Goal: Find specific page/section: Find specific page/section

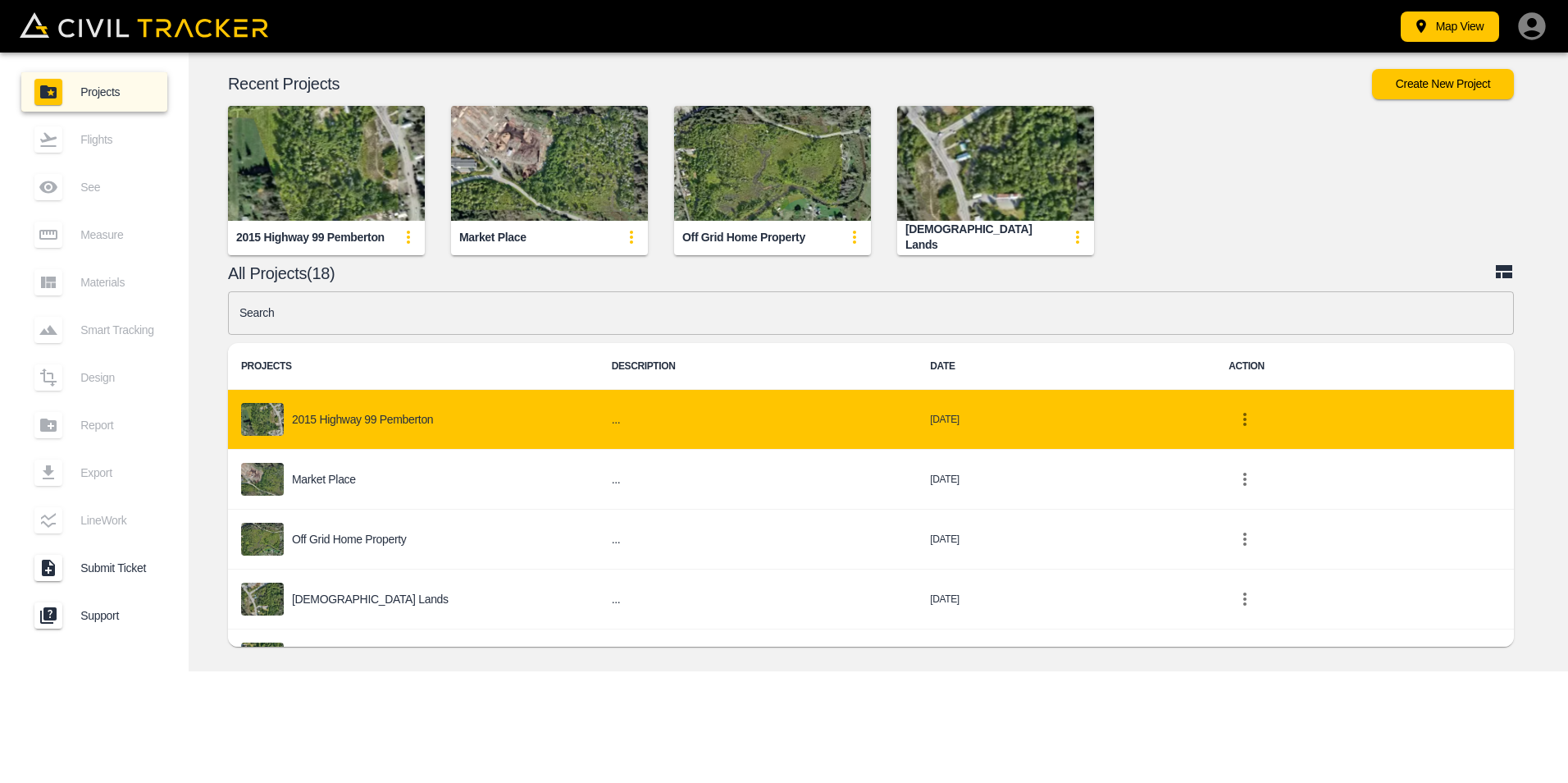
click at [350, 419] on p "2015 Highway 99 Pemberton" at bounding box center [362, 419] width 141 height 13
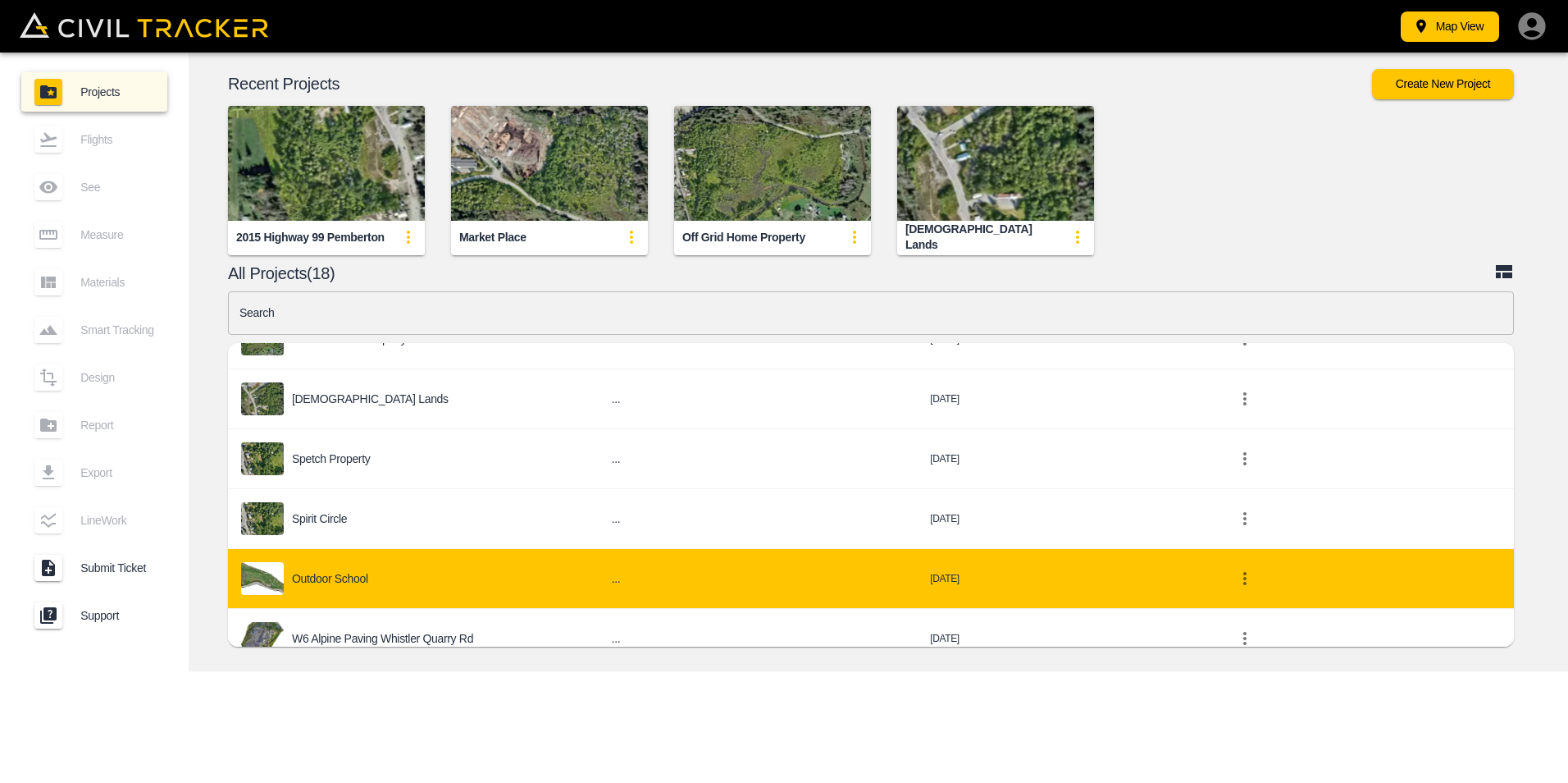
scroll to position [165, 0]
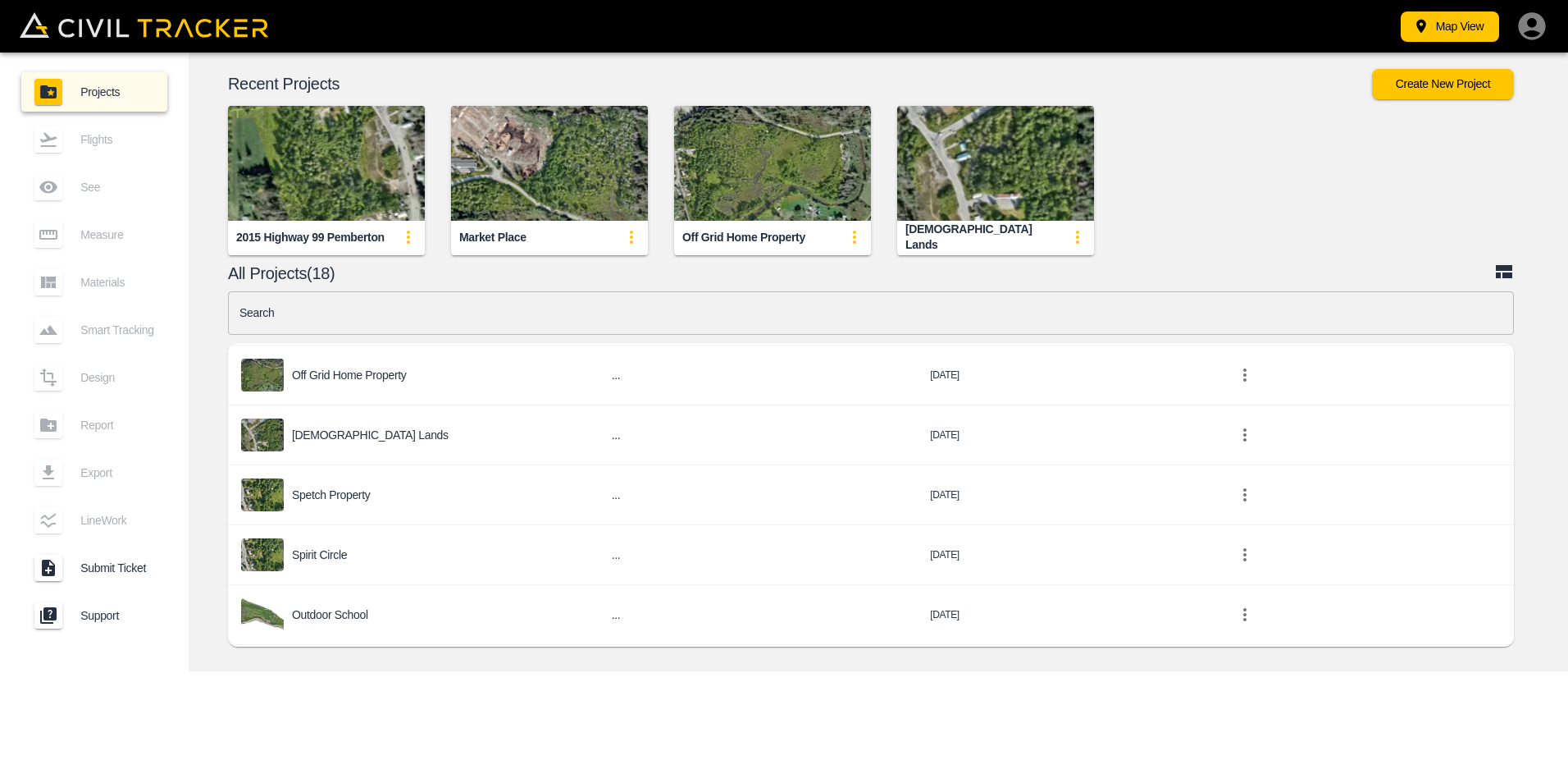
click at [340, 150] on img "button" at bounding box center [326, 164] width 197 height 115
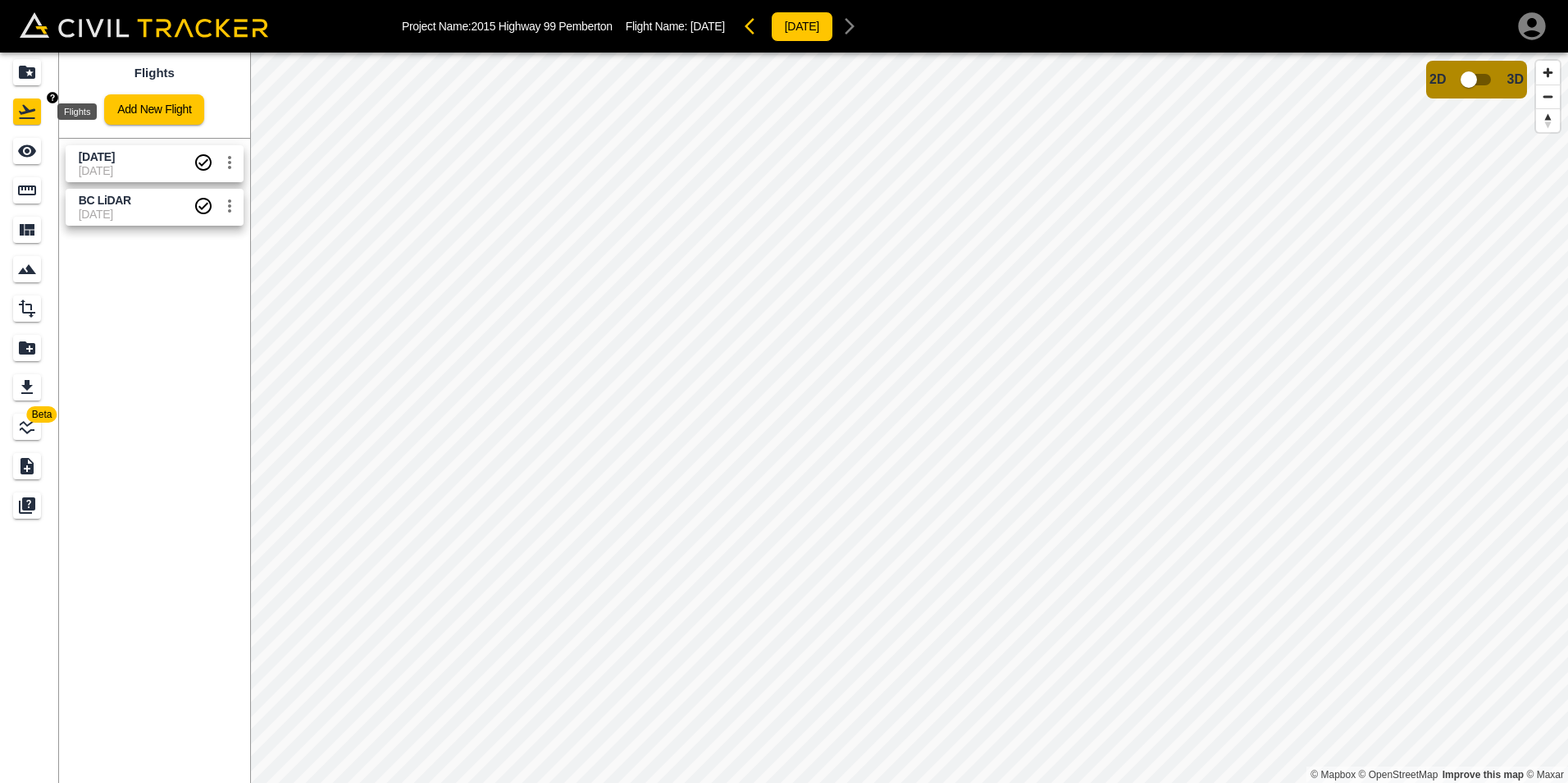
click at [22, 109] on icon "Flights" at bounding box center [27, 111] width 20 height 20
click at [21, 74] on icon "Projects" at bounding box center [27, 72] width 16 height 13
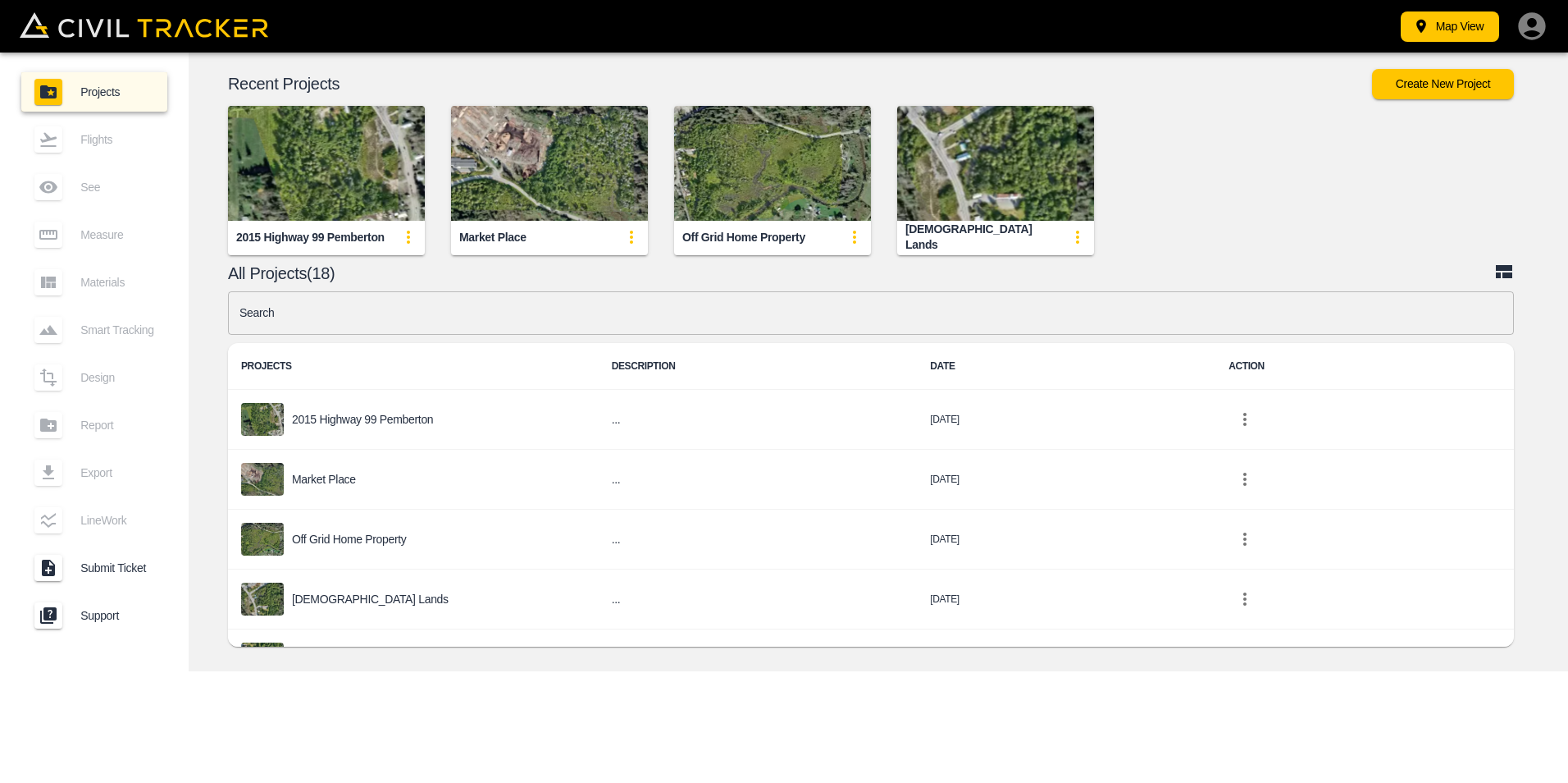
click at [1502, 268] on icon at bounding box center [1504, 271] width 16 height 13
click at [1444, 29] on button "Map View" at bounding box center [1450, 27] width 99 height 31
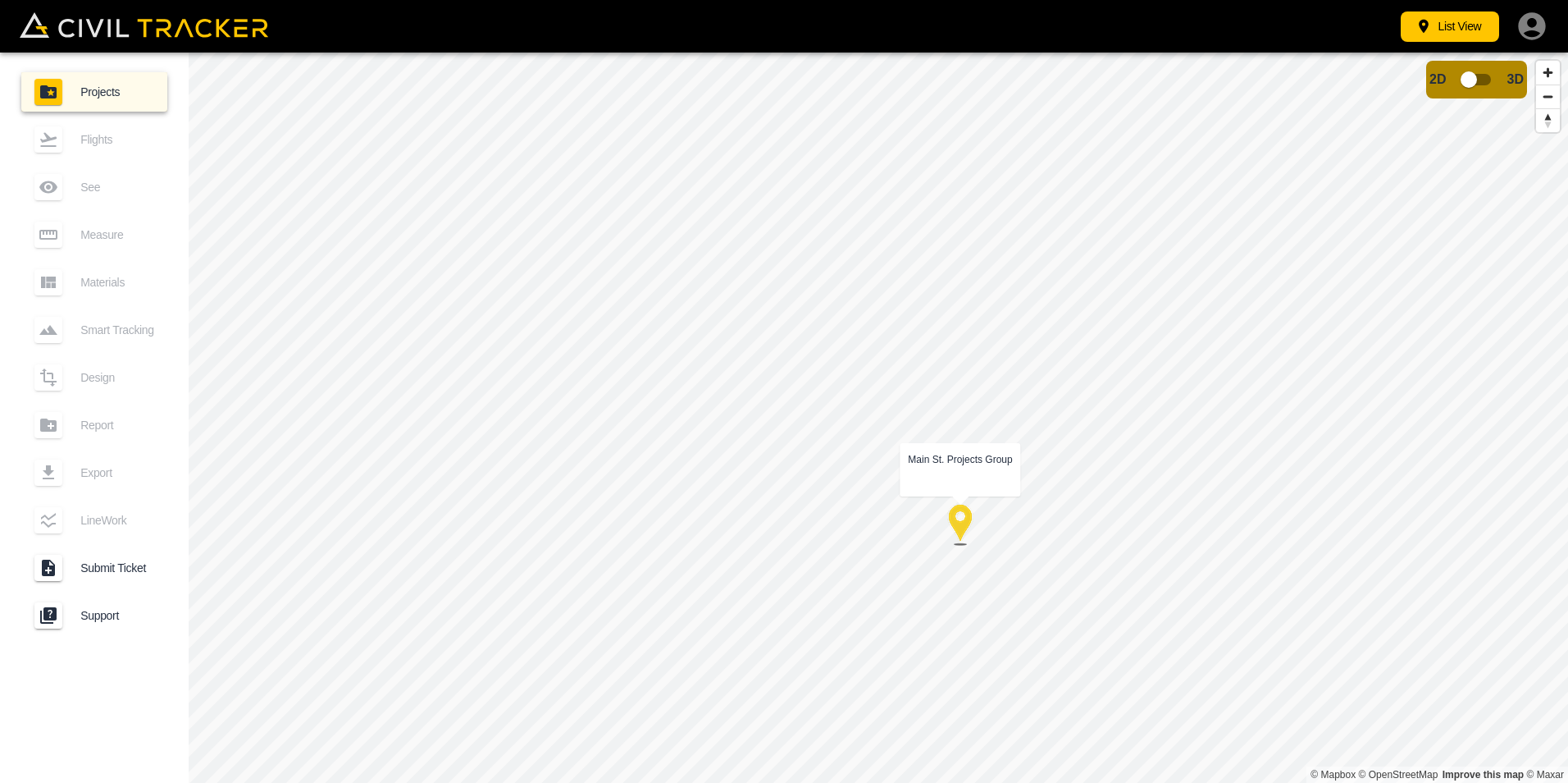
click at [964, 529] on div at bounding box center [961, 525] width 41 height 41
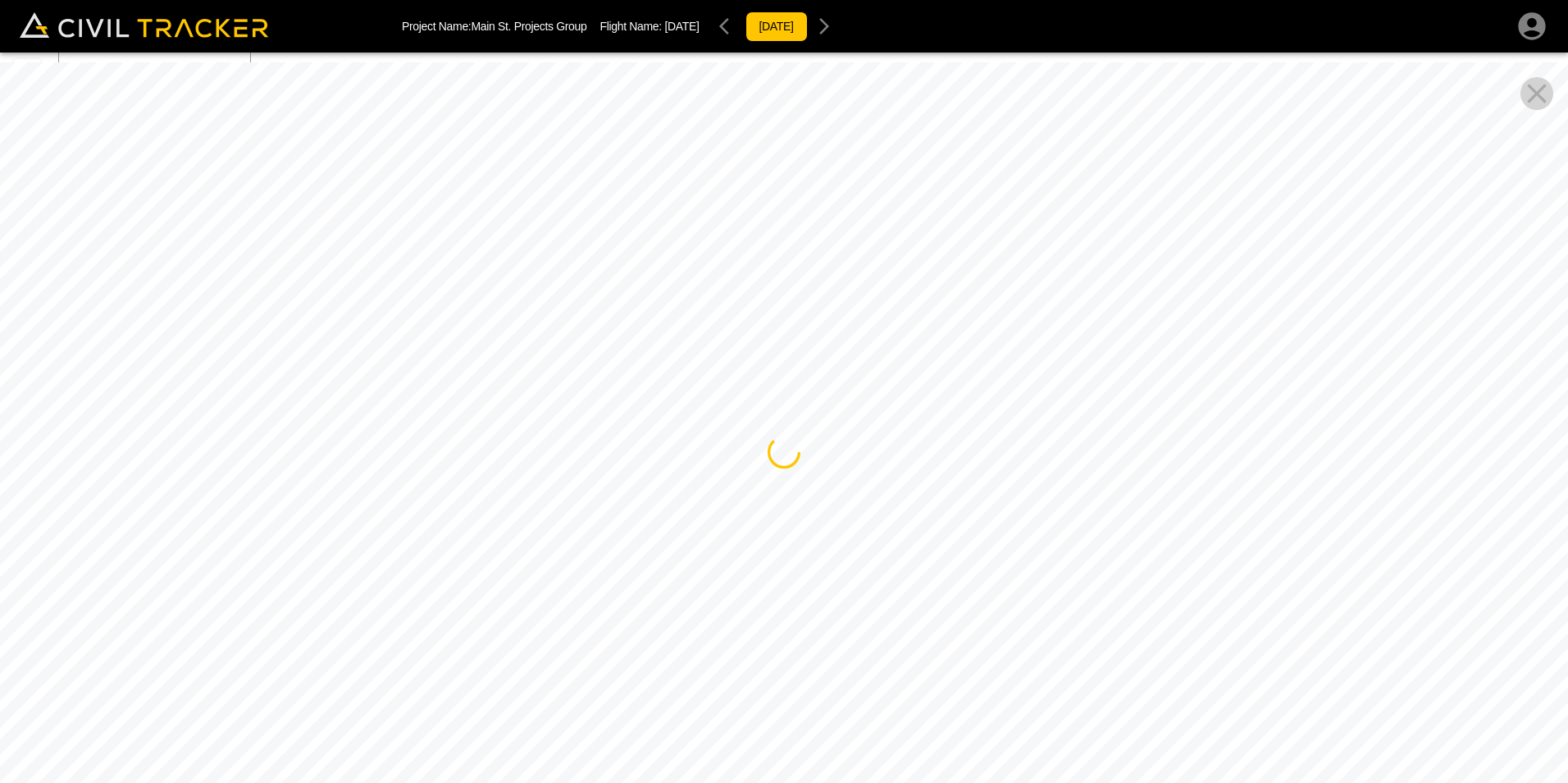
drag, startPoint x: 829, startPoint y: 436, endPoint x: 1313, endPoint y: 317, distance: 498.4
click at [1313, 317] on div at bounding box center [784, 453] width 1568 height 783
drag, startPoint x: 834, startPoint y: 420, endPoint x: 1323, endPoint y: 297, distance: 504.2
click at [1326, 289] on div at bounding box center [784, 453] width 1568 height 783
drag, startPoint x: 798, startPoint y: 448, endPoint x: 1358, endPoint y: 311, distance: 576.5
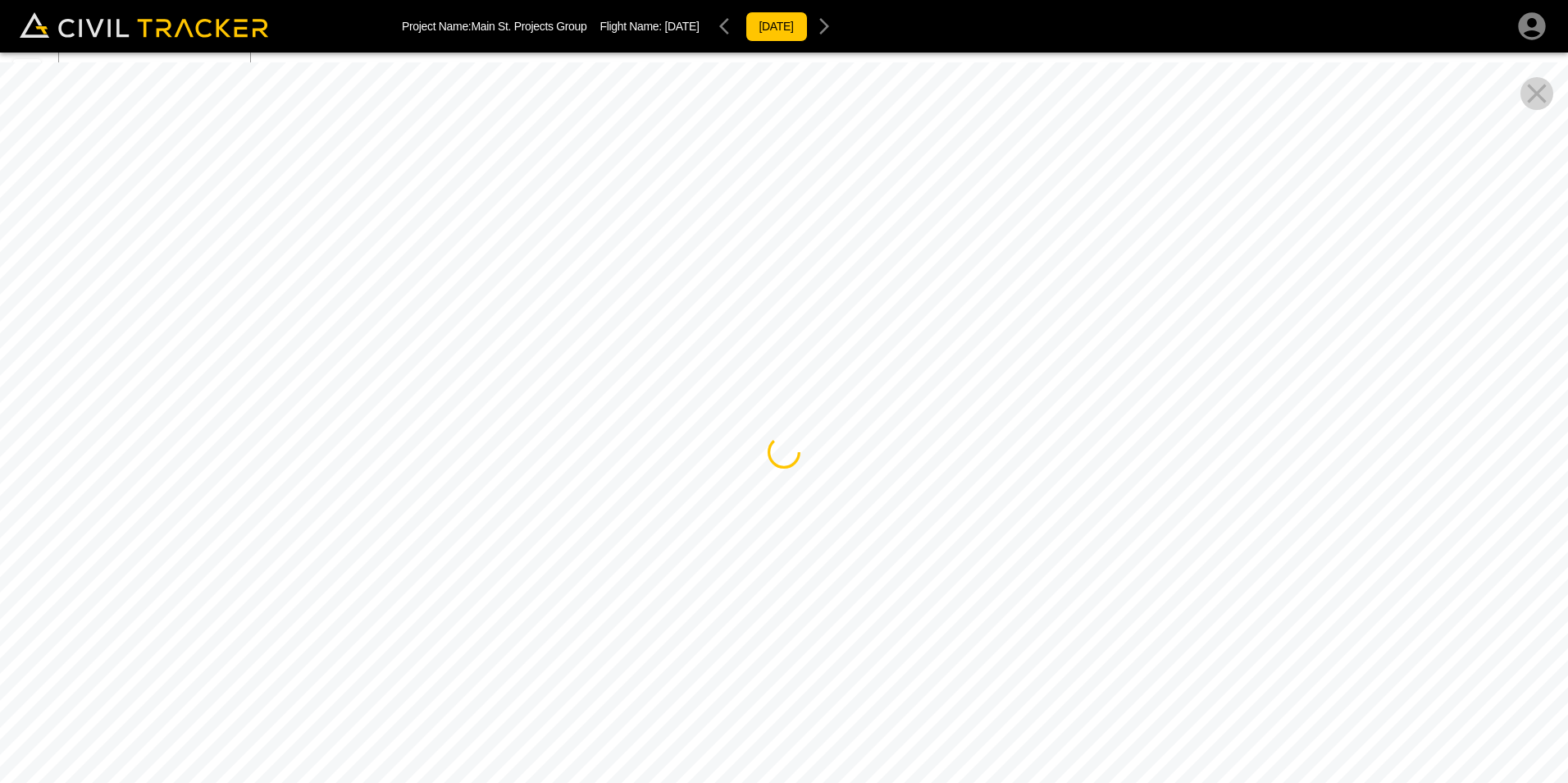
click at [1358, 311] on div at bounding box center [784, 453] width 1568 height 783
drag, startPoint x: 802, startPoint y: 328, endPoint x: 1518, endPoint y: 323, distance: 716.0
click at [1518, 323] on div at bounding box center [784, 453] width 1568 height 783
drag, startPoint x: 820, startPoint y: 378, endPoint x: 1324, endPoint y: 316, distance: 507.8
click at [1324, 316] on div at bounding box center [784, 453] width 1568 height 783
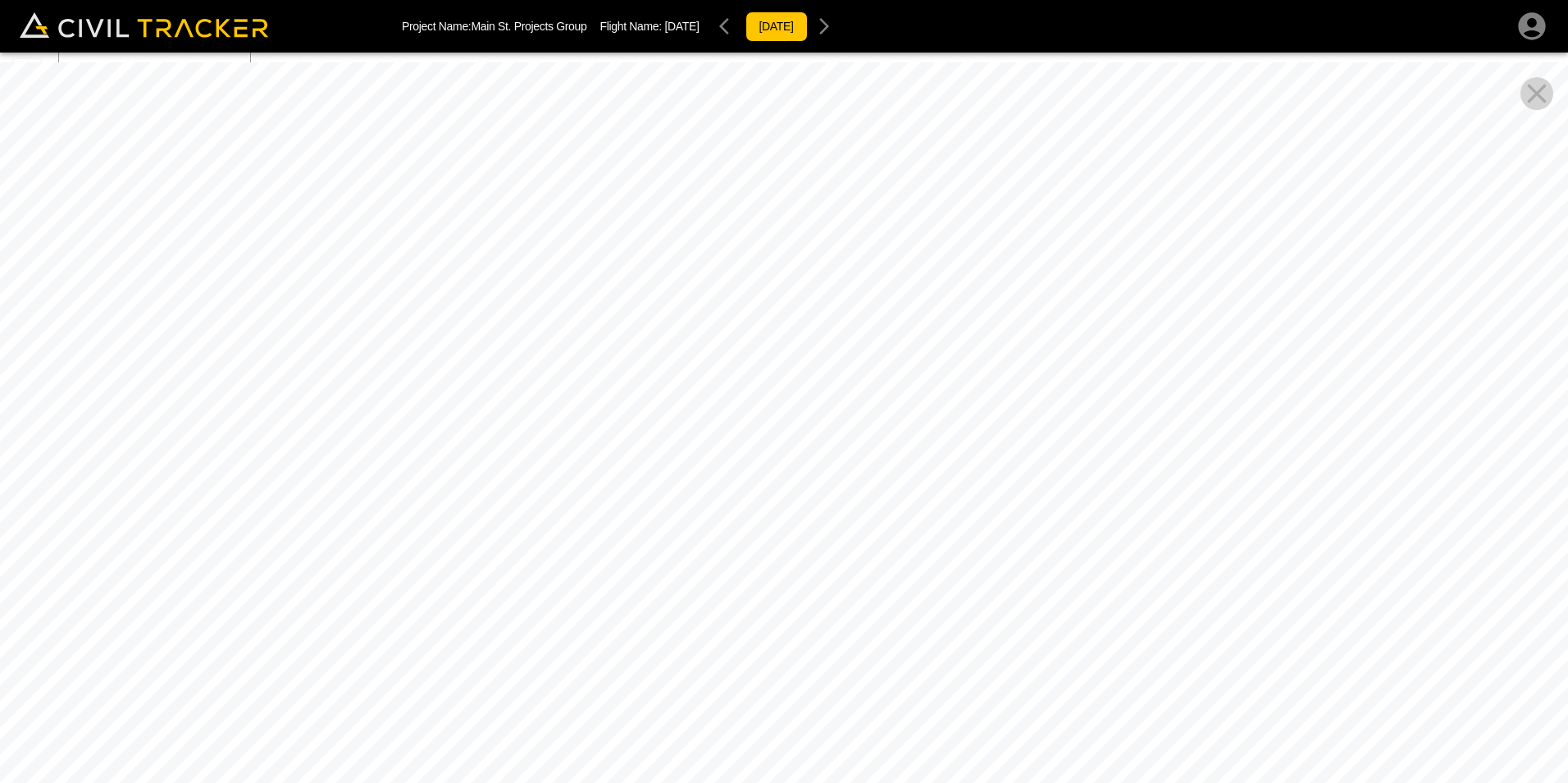
drag, startPoint x: 790, startPoint y: 386, endPoint x: 1571, endPoint y: 695, distance: 839.9
click at [1567, 695] on html "Project Name: Main St. Projects Group Flight Name: [DATE] [DATE] Beta Flights A…" at bounding box center [784, 391] width 1568 height 783
drag, startPoint x: 1036, startPoint y: 583, endPoint x: 1337, endPoint y: 492, distance: 314.5
click at [1335, 492] on div at bounding box center [784, 453] width 1568 height 783
drag, startPoint x: 970, startPoint y: 502, endPoint x: 1457, endPoint y: 550, distance: 489.4
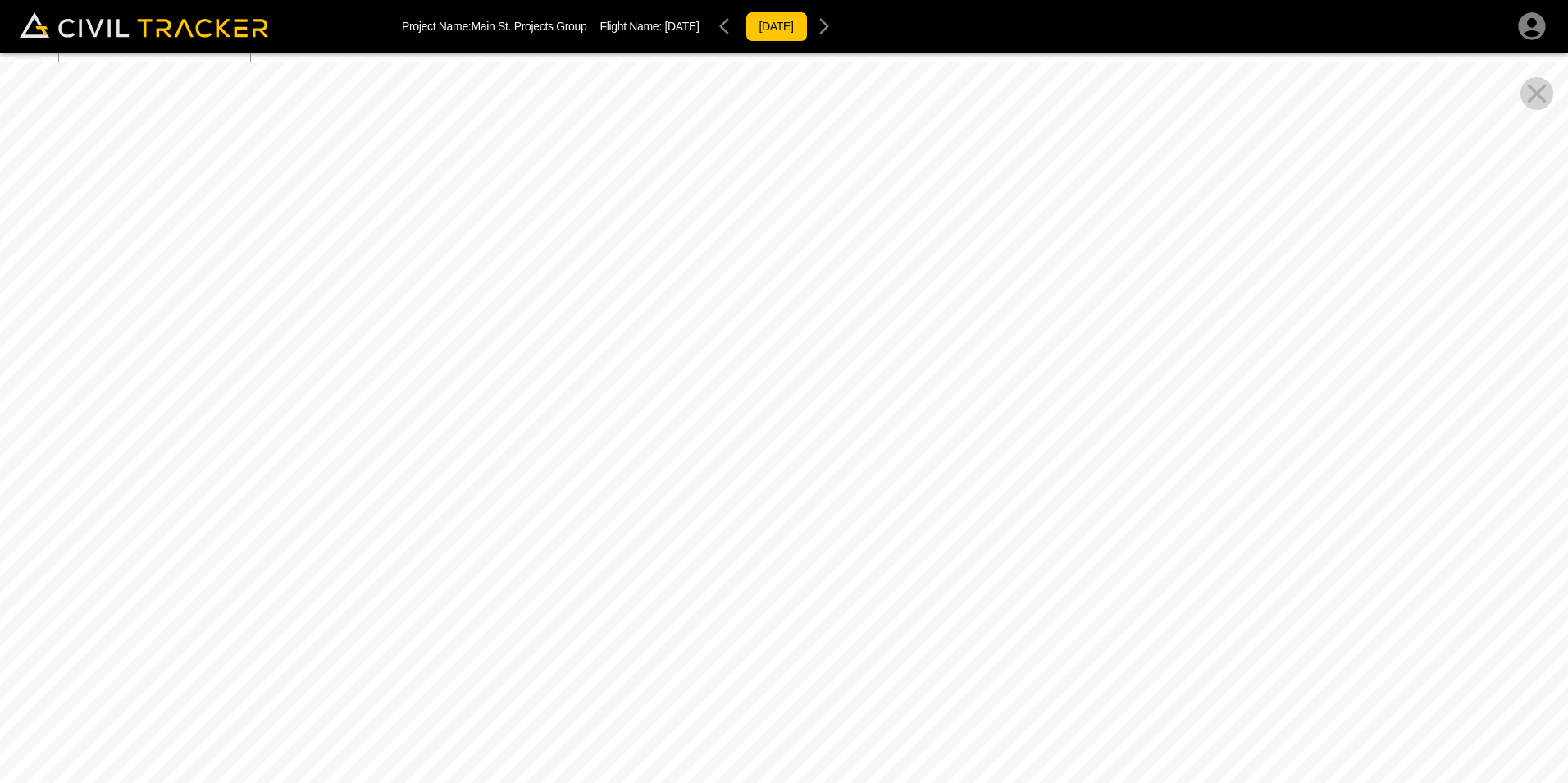
click at [1457, 550] on div at bounding box center [784, 453] width 1568 height 783
drag, startPoint x: 793, startPoint y: 518, endPoint x: 1375, endPoint y: 360, distance: 603.1
click at [1375, 360] on div at bounding box center [784, 453] width 1568 height 783
drag, startPoint x: 744, startPoint y: 410, endPoint x: 1355, endPoint y: 402, distance: 611.1
click at [1510, 379] on div at bounding box center [784, 453] width 1568 height 783
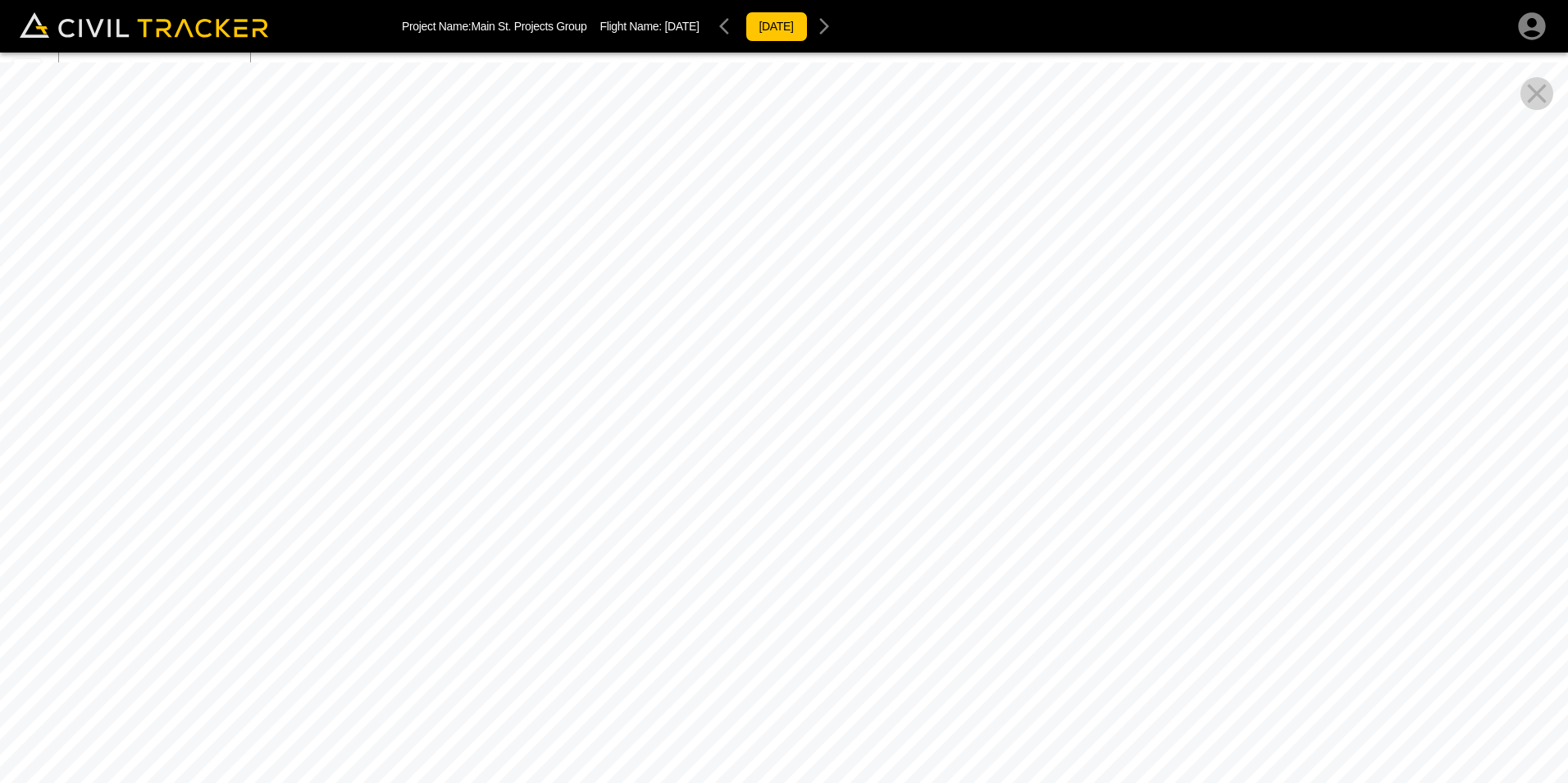
drag, startPoint x: 926, startPoint y: 422, endPoint x: 1294, endPoint y: 636, distance: 425.7
click at [1294, 636] on div at bounding box center [784, 453] width 1568 height 783
drag, startPoint x: 733, startPoint y: 503, endPoint x: 1233, endPoint y: 497, distance: 500.0
click at [1387, 527] on div at bounding box center [784, 453] width 1568 height 783
drag, startPoint x: 323, startPoint y: 414, endPoint x: 1005, endPoint y: 462, distance: 683.7
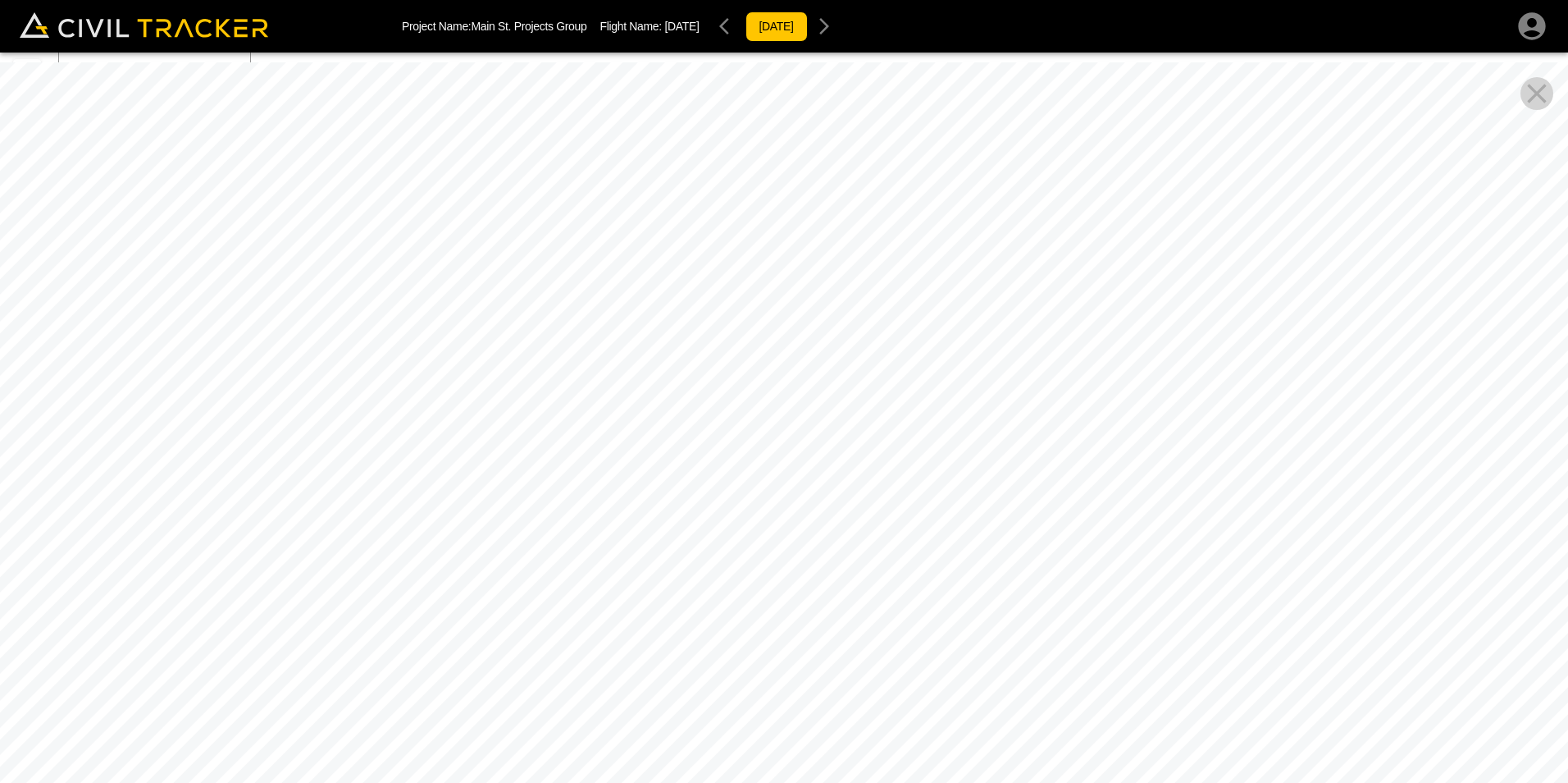
click at [999, 462] on div at bounding box center [784, 453] width 1568 height 783
drag, startPoint x: 839, startPoint y: 460, endPoint x: 1103, endPoint y: 475, distance: 264.4
click at [1103, 475] on div at bounding box center [784, 453] width 1568 height 783
drag, startPoint x: 364, startPoint y: 415, endPoint x: 814, endPoint y: 295, distance: 465.7
click at [814, 295] on div at bounding box center [784, 453] width 1568 height 783
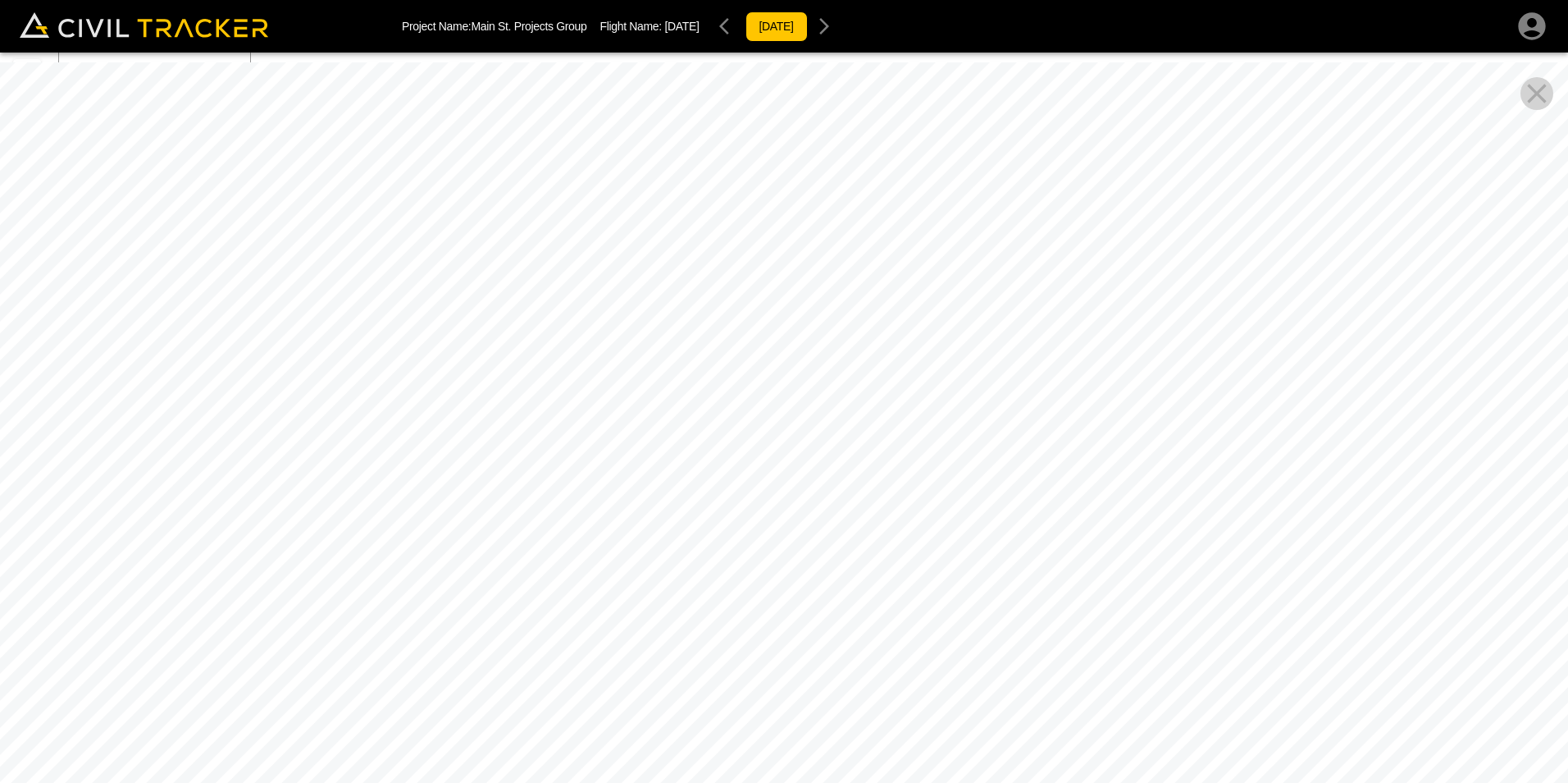
drag, startPoint x: 613, startPoint y: 377, endPoint x: 574, endPoint y: 624, distance: 250.1
click at [574, 624] on div at bounding box center [784, 453] width 1568 height 783
drag, startPoint x: 710, startPoint y: 571, endPoint x: 453, endPoint y: 449, distance: 284.5
click at [225, 412] on div at bounding box center [784, 453] width 1568 height 783
drag, startPoint x: 627, startPoint y: 419, endPoint x: 137, endPoint y: 387, distance: 491.0
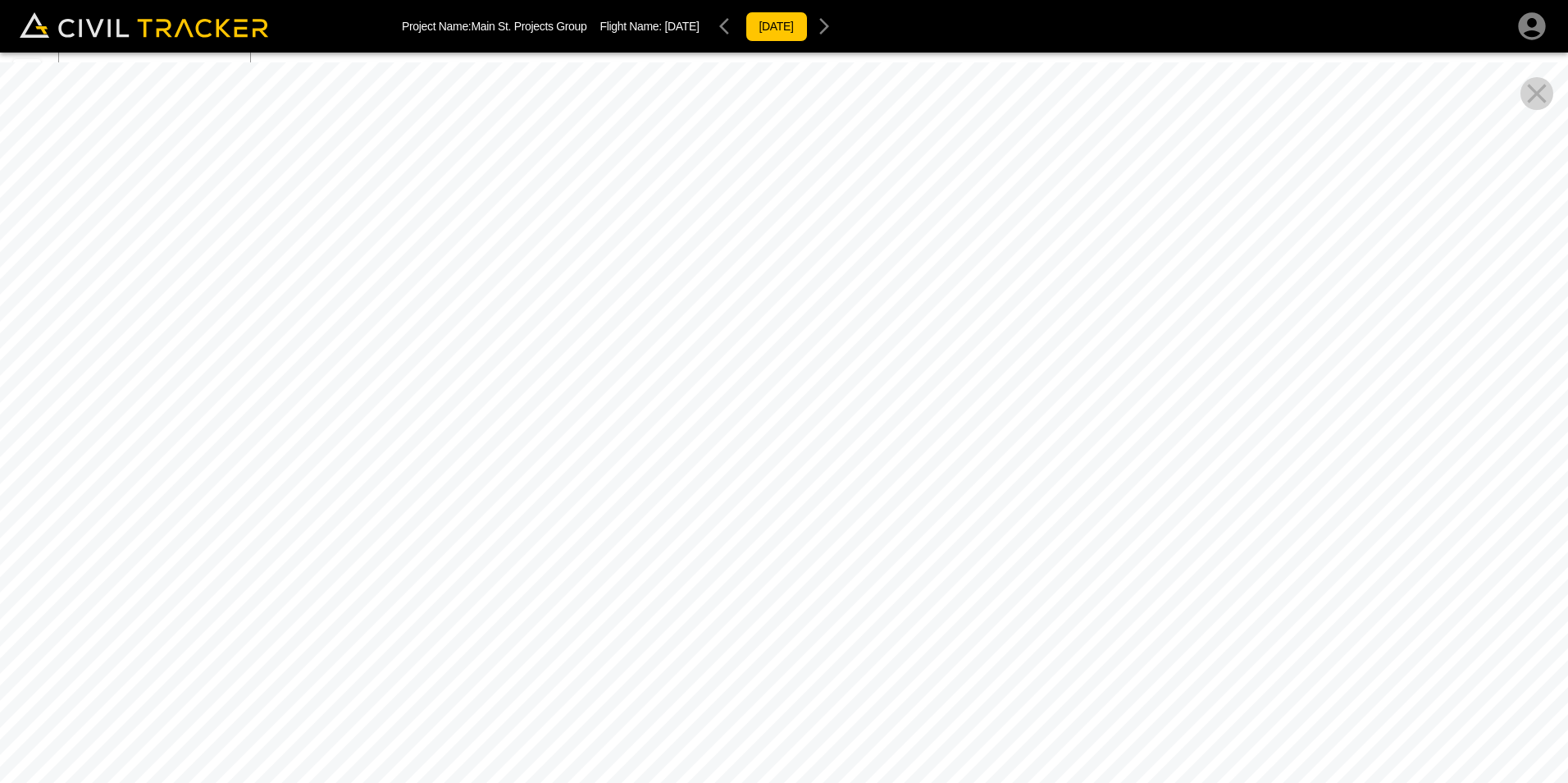
click at [157, 391] on div at bounding box center [784, 453] width 1568 height 783
drag, startPoint x: 439, startPoint y: 415, endPoint x: 339, endPoint y: 502, distance: 132.5
click at [178, 518] on div at bounding box center [784, 453] width 1568 height 783
drag, startPoint x: 582, startPoint y: 424, endPoint x: 241, endPoint y: 569, distance: 370.5
click at [241, 569] on div at bounding box center [784, 453] width 1568 height 783
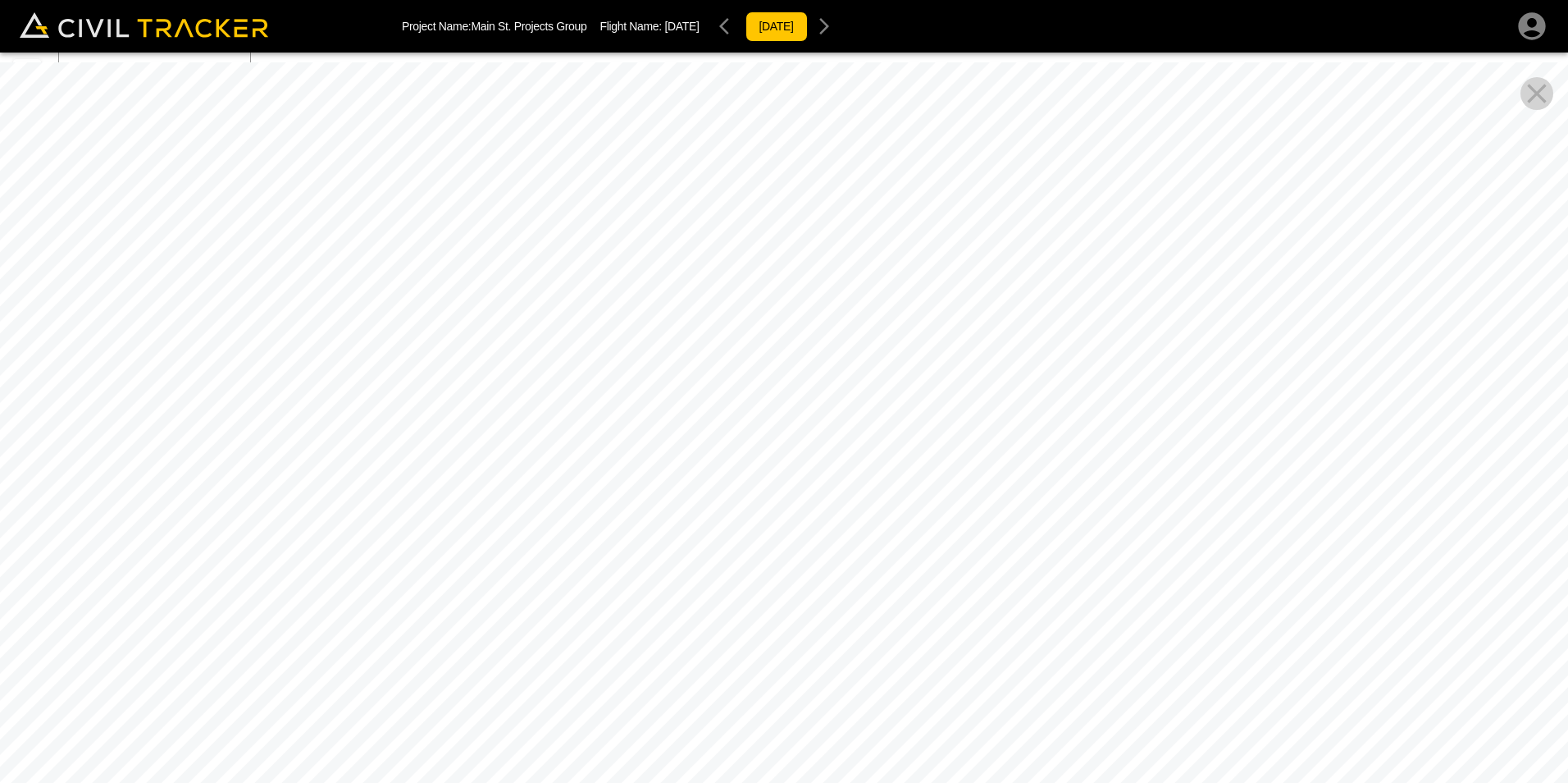
drag, startPoint x: 386, startPoint y: 395, endPoint x: 417, endPoint y: 364, distance: 43.8
click at [336, 389] on div at bounding box center [784, 453] width 1568 height 783
click at [580, 353] on div at bounding box center [784, 453] width 1568 height 783
click at [560, 331] on div at bounding box center [784, 453] width 1568 height 783
drag, startPoint x: 554, startPoint y: 316, endPoint x: 189, endPoint y: 288, distance: 366.1
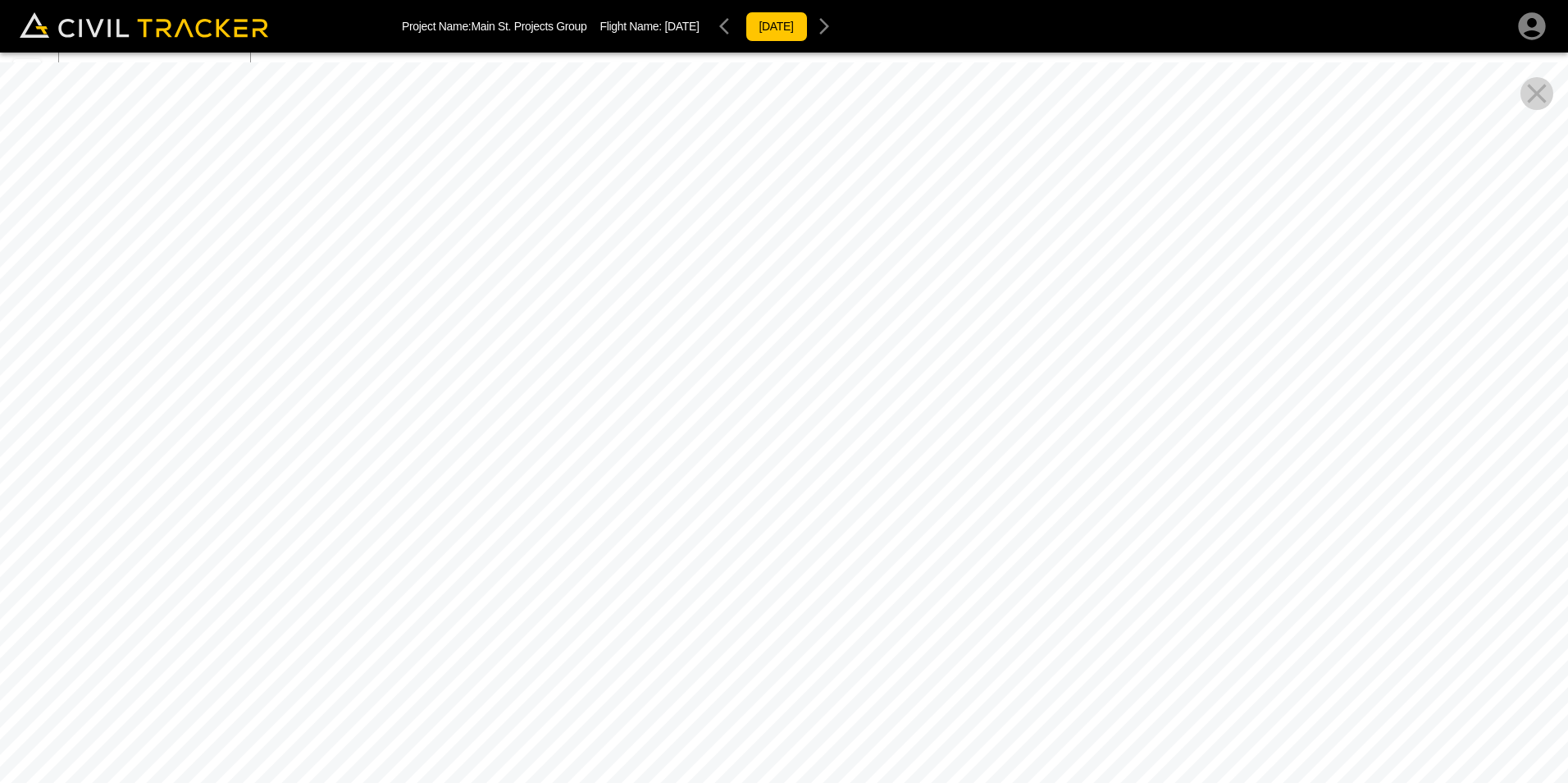
click at [193, 288] on div at bounding box center [784, 453] width 1568 height 783
drag, startPoint x: 624, startPoint y: 348, endPoint x: 386, endPoint y: 307, distance: 241.5
click at [430, 313] on div at bounding box center [784, 453] width 1568 height 783
drag, startPoint x: 549, startPoint y: 339, endPoint x: 346, endPoint y: 387, distance: 208.6
click at [357, 383] on div at bounding box center [784, 453] width 1568 height 783
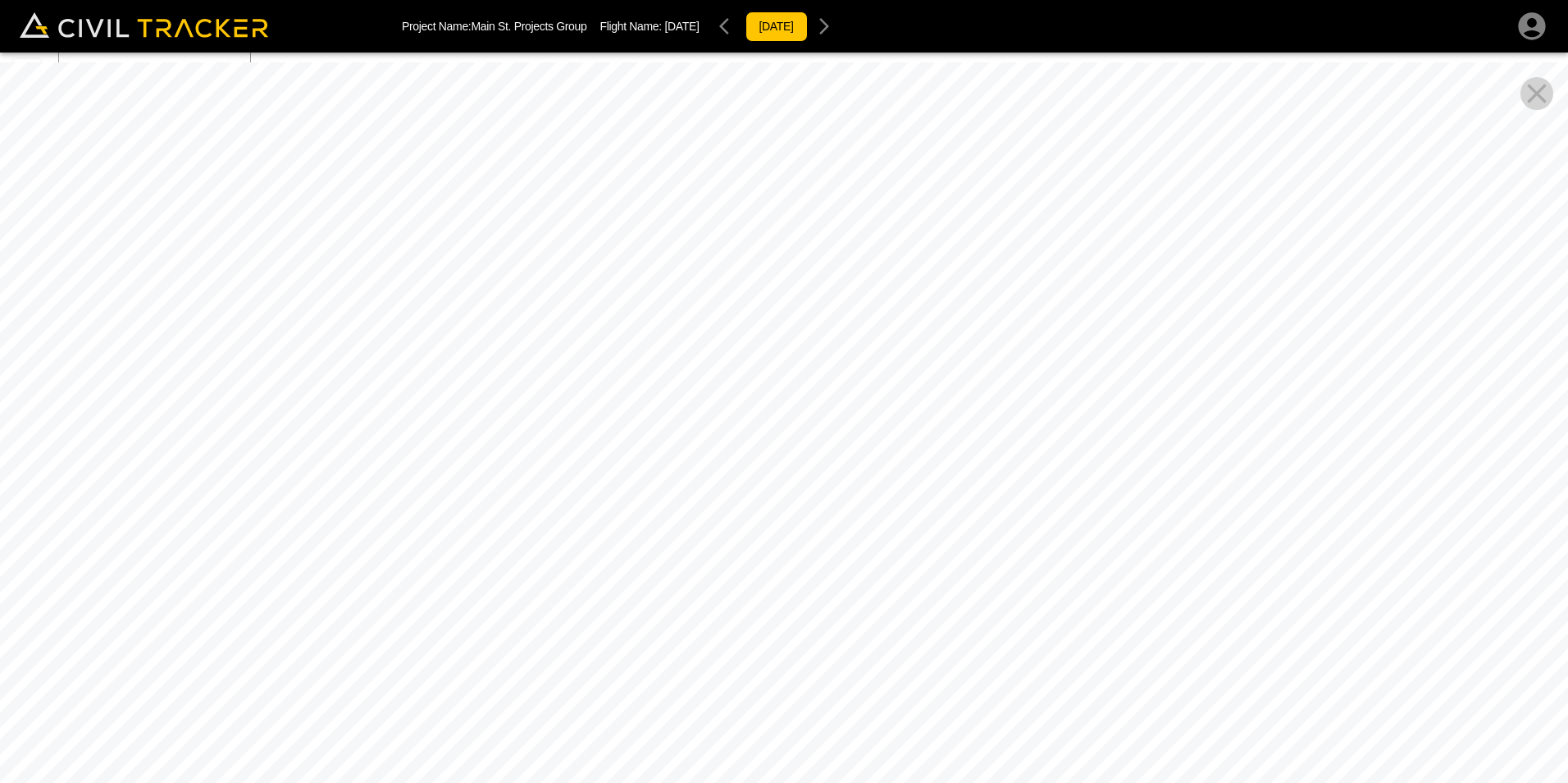
drag, startPoint x: 550, startPoint y: 372, endPoint x: 526, endPoint y: 425, distance: 58.2
click at [526, 425] on div at bounding box center [784, 453] width 1568 height 783
drag, startPoint x: 692, startPoint y: 341, endPoint x: 145, endPoint y: 605, distance: 607.4
click at [146, 606] on div at bounding box center [784, 453] width 1568 height 783
drag, startPoint x: 560, startPoint y: 612, endPoint x: 167, endPoint y: 529, distance: 401.7
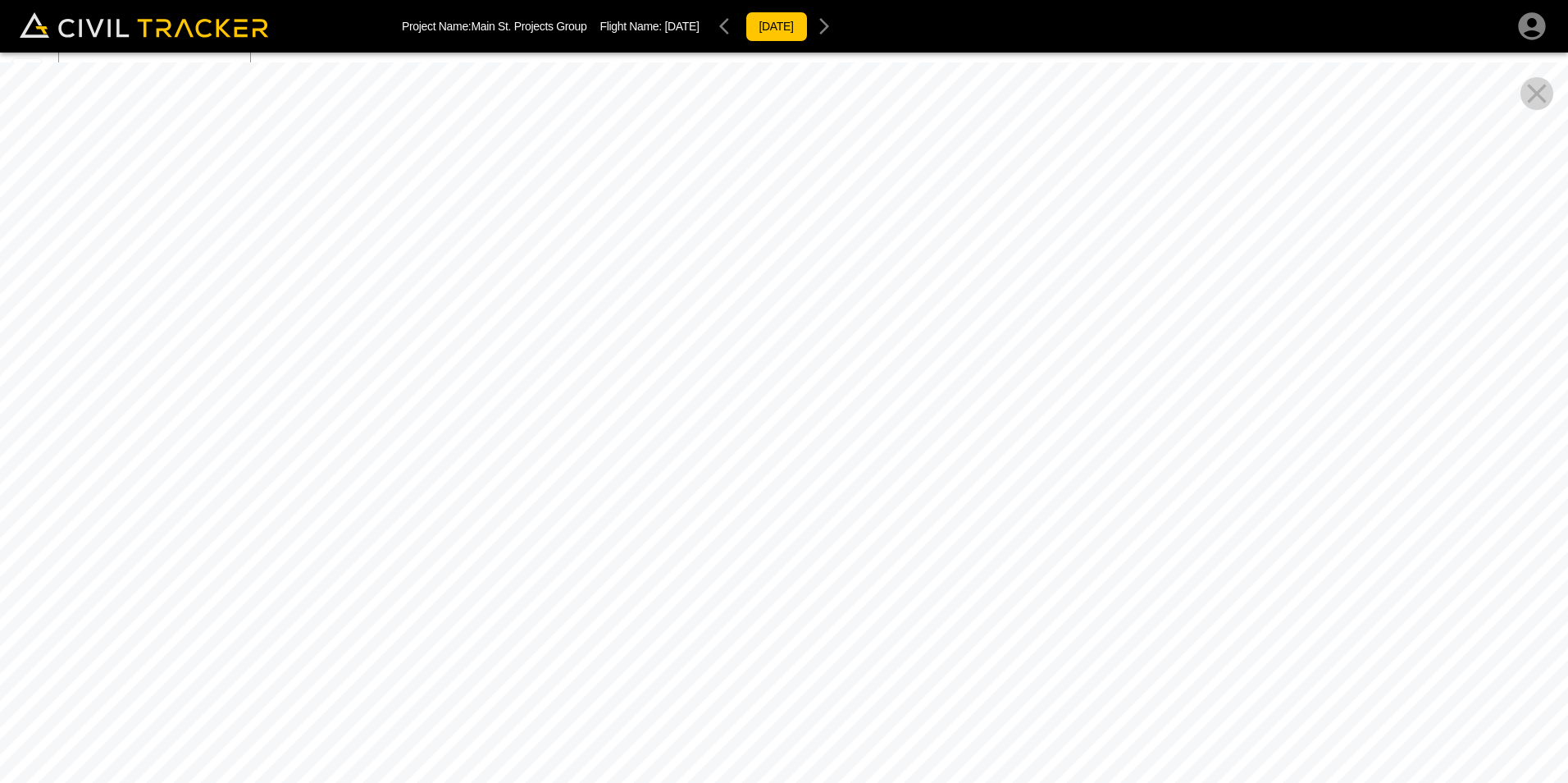
click at [148, 539] on div at bounding box center [784, 453] width 1568 height 783
drag, startPoint x: 306, startPoint y: 548, endPoint x: 199, endPoint y: 617, distance: 127.3
click at [198, 617] on div at bounding box center [784, 453] width 1568 height 783
drag, startPoint x: 990, startPoint y: 340, endPoint x: 591, endPoint y: 259, distance: 407.1
click at [596, 259] on div at bounding box center [784, 453] width 1568 height 783
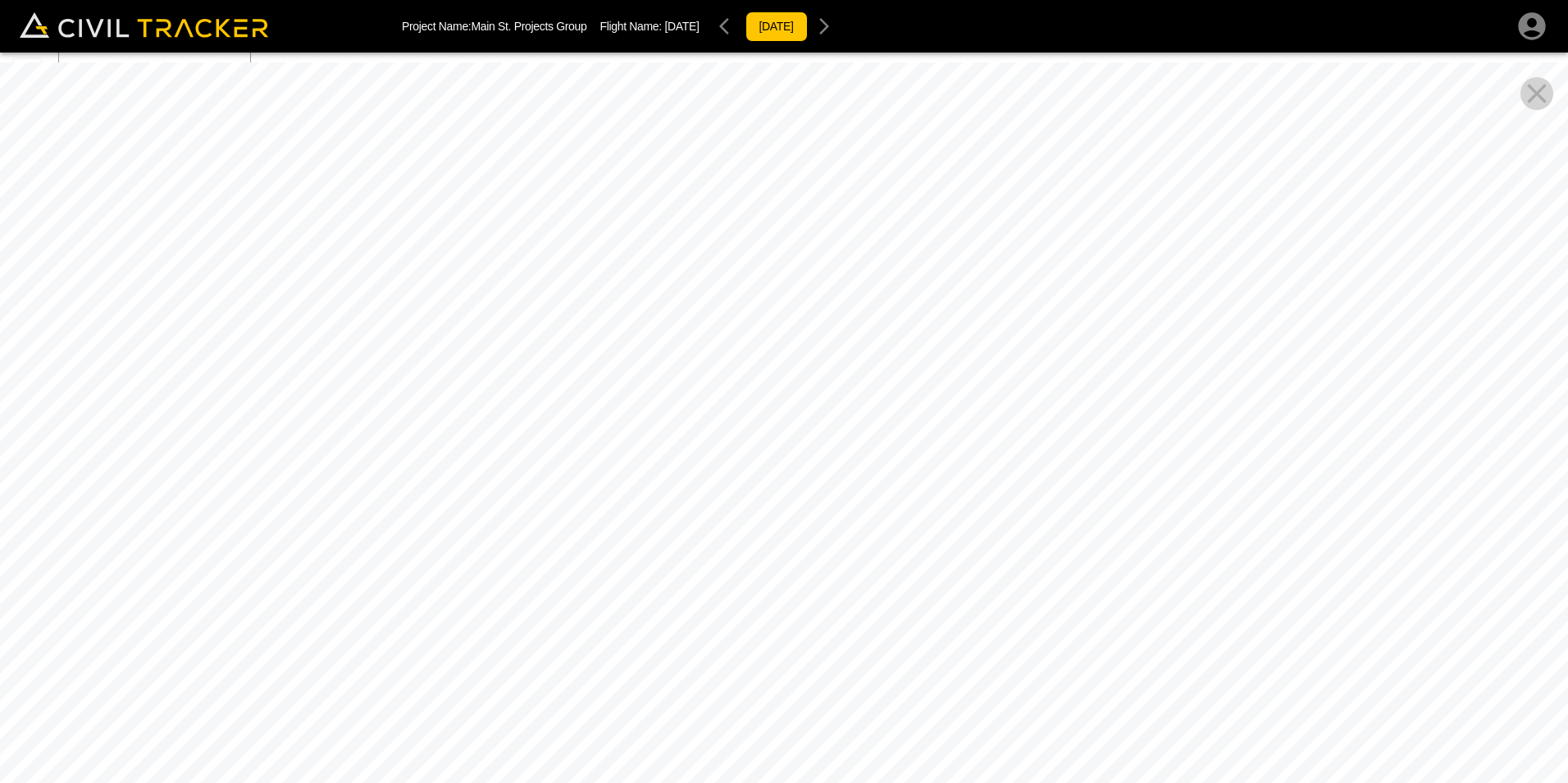
drag, startPoint x: 991, startPoint y: 274, endPoint x: 644, endPoint y: 252, distance: 347.7
click at [658, 283] on div at bounding box center [784, 453] width 1568 height 783
click at [754, 23] on div "[DATE]" at bounding box center [776, 26] width 128 height 33
click at [744, 28] on div "[DATE]" at bounding box center [776, 26] width 128 height 33
click at [751, 24] on div "[DATE]" at bounding box center [776, 26] width 128 height 33
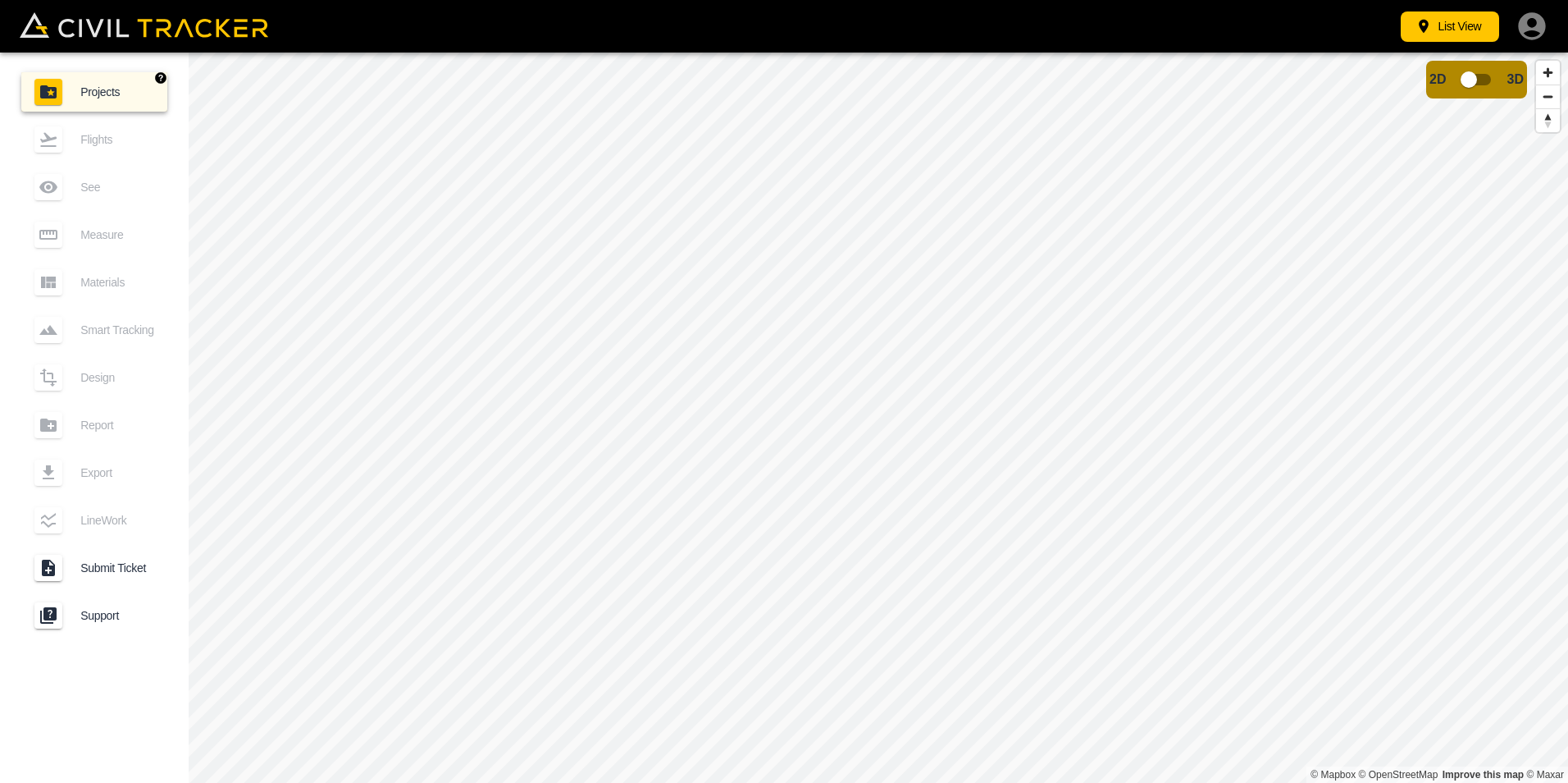
click at [77, 89] on div "Projects" at bounding box center [57, 92] width 46 height 26
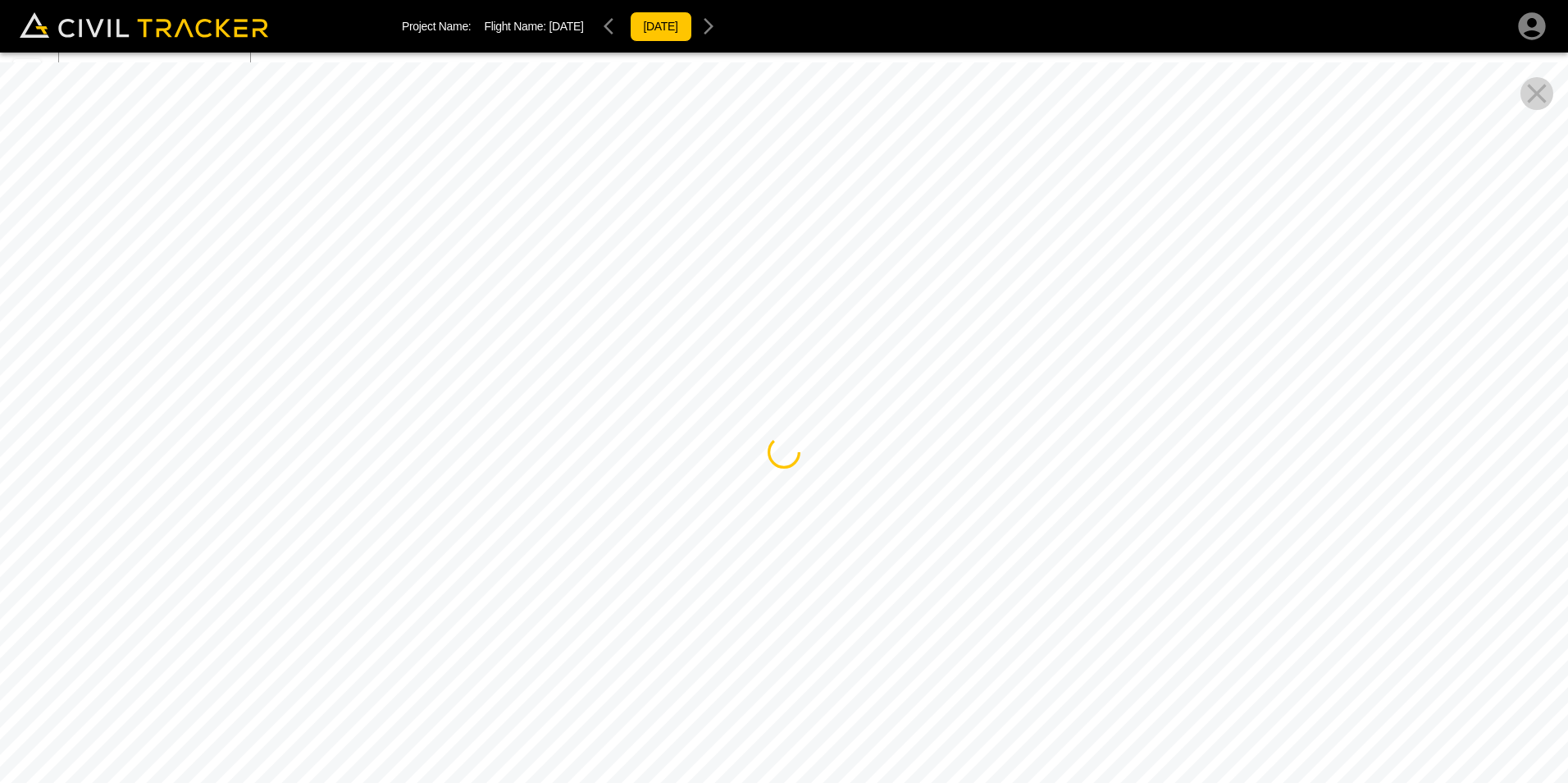
drag, startPoint x: 731, startPoint y: 486, endPoint x: 1125, endPoint y: 408, distance: 401.6
click at [1064, 423] on div at bounding box center [784, 453] width 1568 height 783
drag, startPoint x: 1013, startPoint y: 471, endPoint x: 1038, endPoint y: 232, distance: 240.3
click at [1038, 238] on div at bounding box center [784, 453] width 1568 height 783
drag, startPoint x: 1074, startPoint y: 374, endPoint x: 1567, endPoint y: 421, distance: 495.2
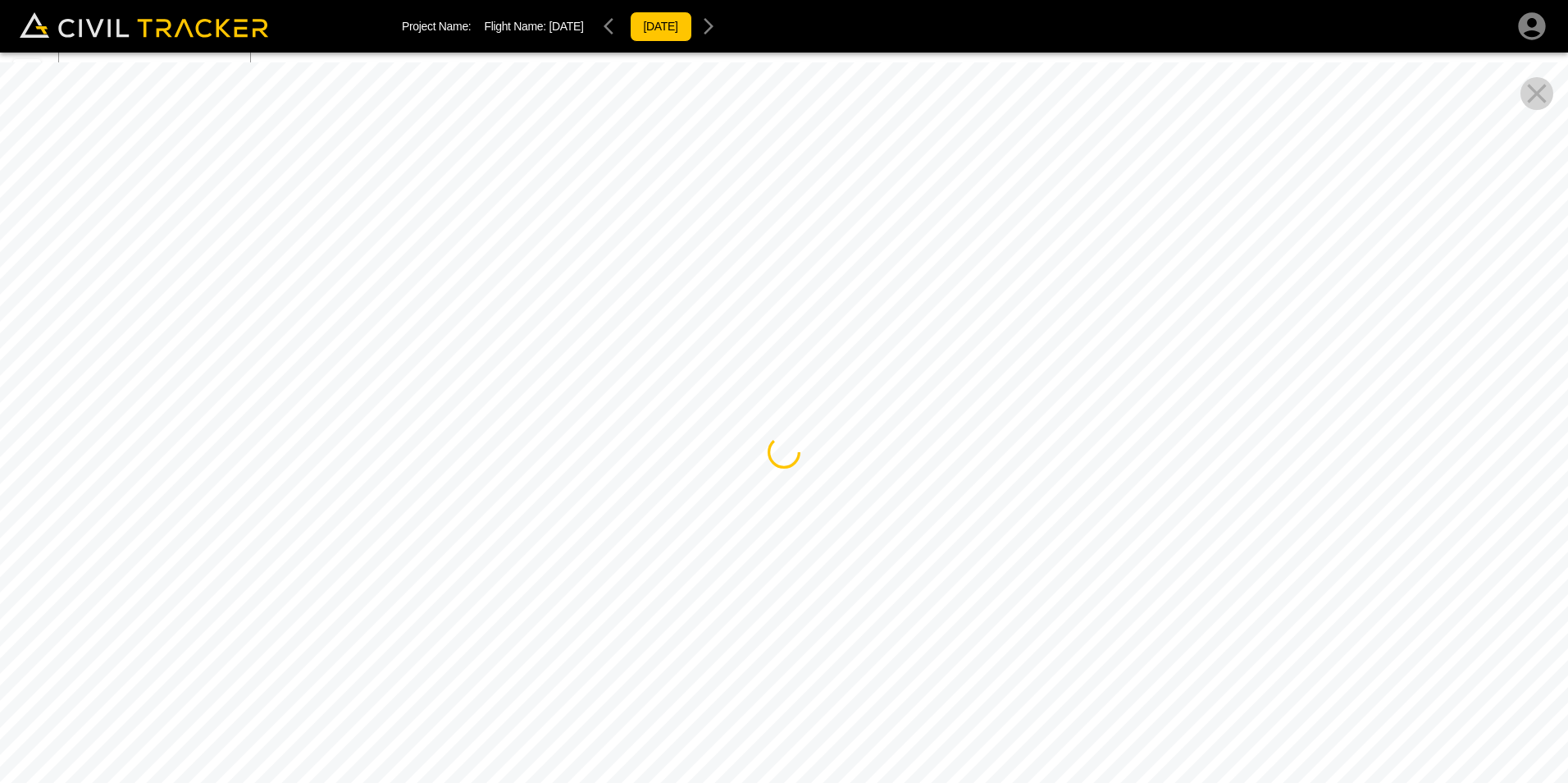
click at [1567, 425] on html "Project Name: Flight Name: [DATE] [DATE] Beta Flights Add New Flight [DATE] [DA…" at bounding box center [784, 391] width 1568 height 783
drag, startPoint x: 1571, startPoint y: 330, endPoint x: 1558, endPoint y: 355, distance: 28.2
click at [1567, 326] on html "Project Name: Flight Name: [DATE] [DATE] Beta Flights Add New Flight [DATE] [DA…" at bounding box center [784, 391] width 1568 height 783
drag, startPoint x: 919, startPoint y: 416, endPoint x: 1571, endPoint y: 654, distance: 694.1
click at [1567, 654] on html "Project Name: Flight Name: [DATE] [DATE] Beta Flights Add New Flight [DATE] [DA…" at bounding box center [784, 391] width 1568 height 783
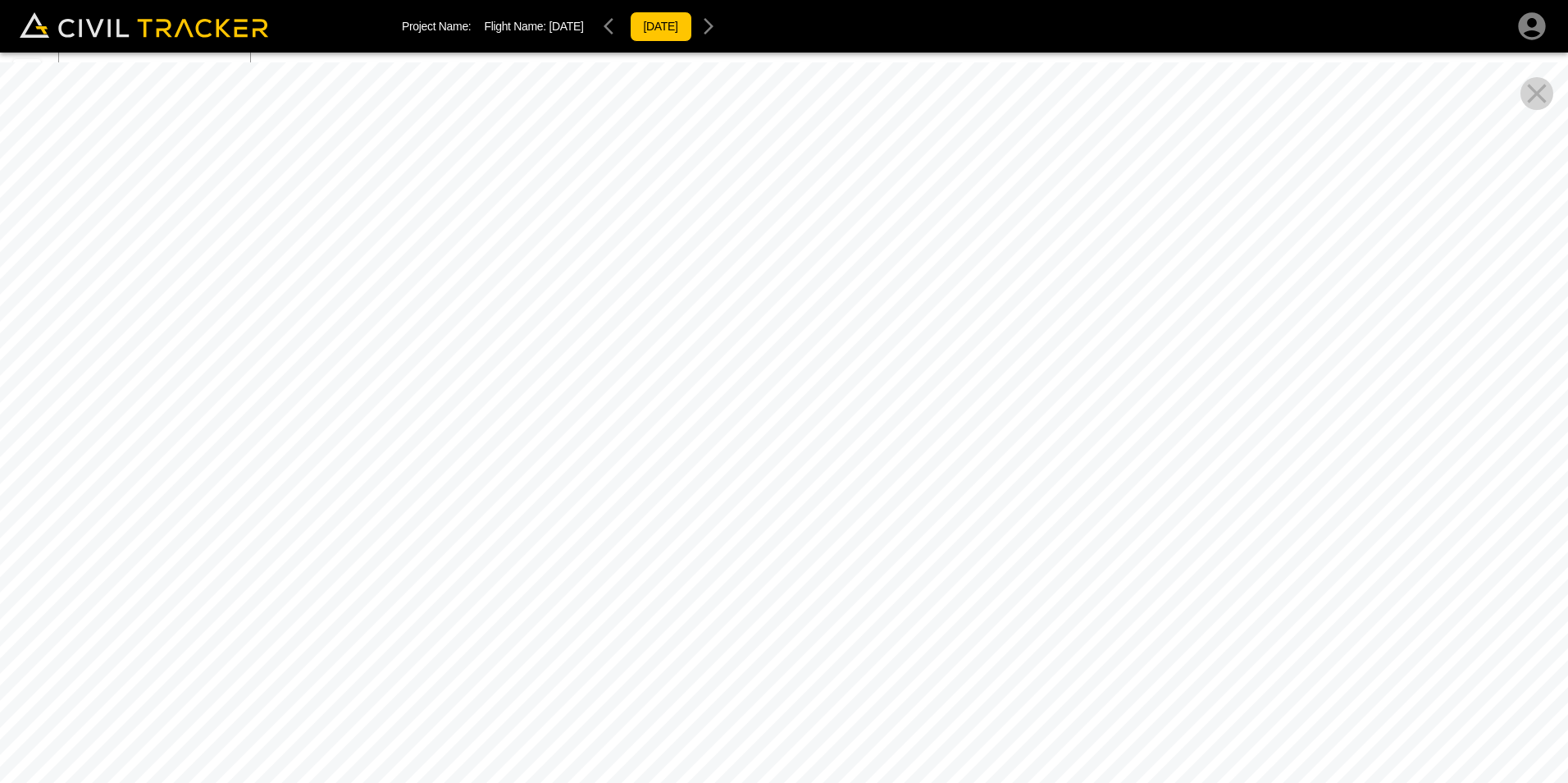
drag, startPoint x: 1300, startPoint y: 634, endPoint x: 1461, endPoint y: 767, distance: 208.8
click at [1461, 767] on div at bounding box center [784, 453] width 1568 height 783
drag, startPoint x: 1507, startPoint y: 597, endPoint x: 1498, endPoint y: 679, distance: 82.5
click at [1567, 707] on html "Project Name: Flight Name: [DATE] [DATE] Beta Flights Add New Flight [DATE] [DA…" at bounding box center [784, 391] width 1568 height 783
drag, startPoint x: 875, startPoint y: 513, endPoint x: 1087, endPoint y: 444, distance: 222.9
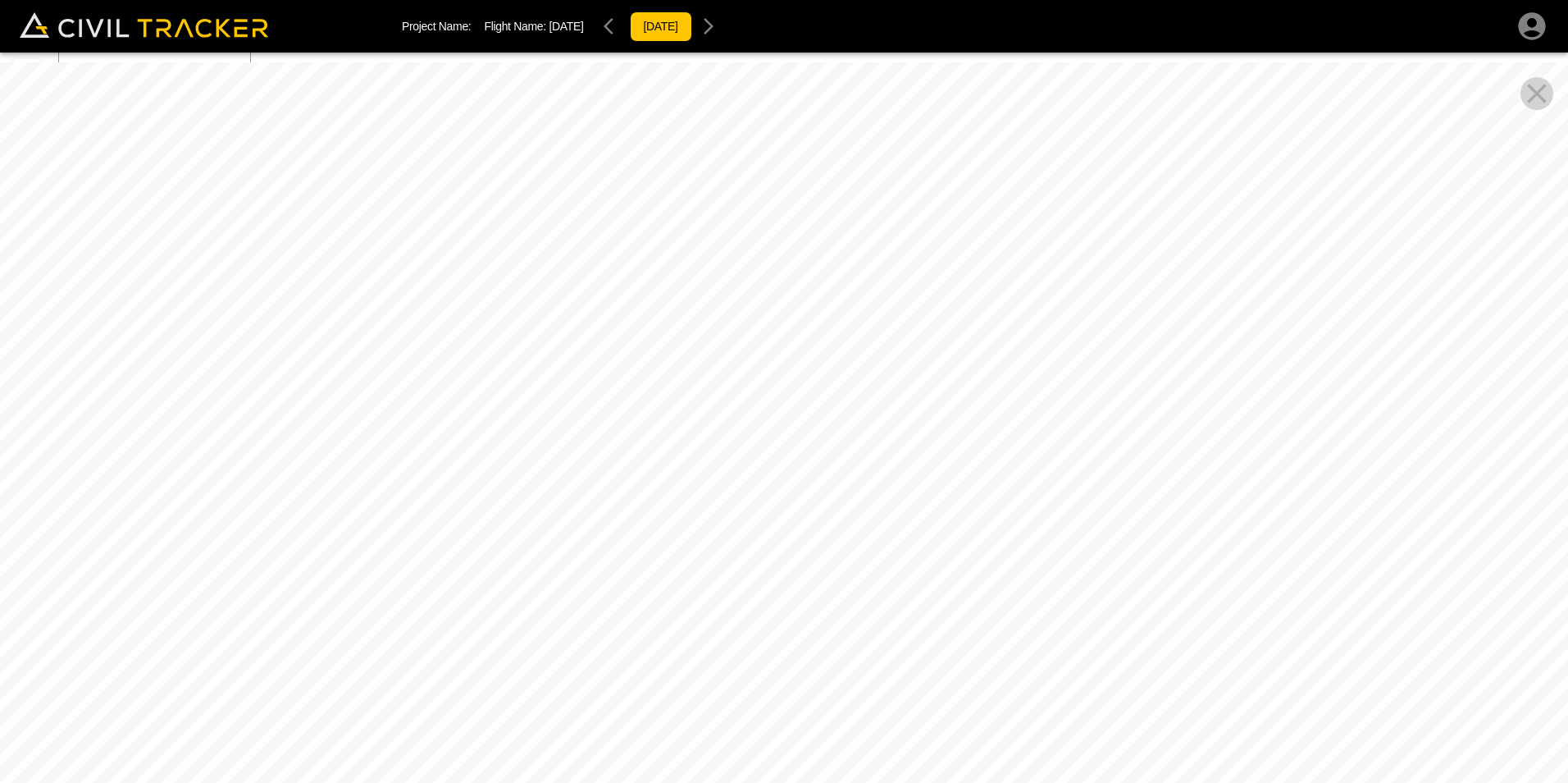
click at [1087, 444] on div at bounding box center [784, 453] width 1568 height 783
drag, startPoint x: 345, startPoint y: 639, endPoint x: 946, endPoint y: 620, distance: 601.3
click at [962, 620] on div at bounding box center [784, 453] width 1568 height 783
drag, startPoint x: 813, startPoint y: 556, endPoint x: 1220, endPoint y: 528, distance: 408.0
click at [1220, 528] on div at bounding box center [784, 453] width 1568 height 783
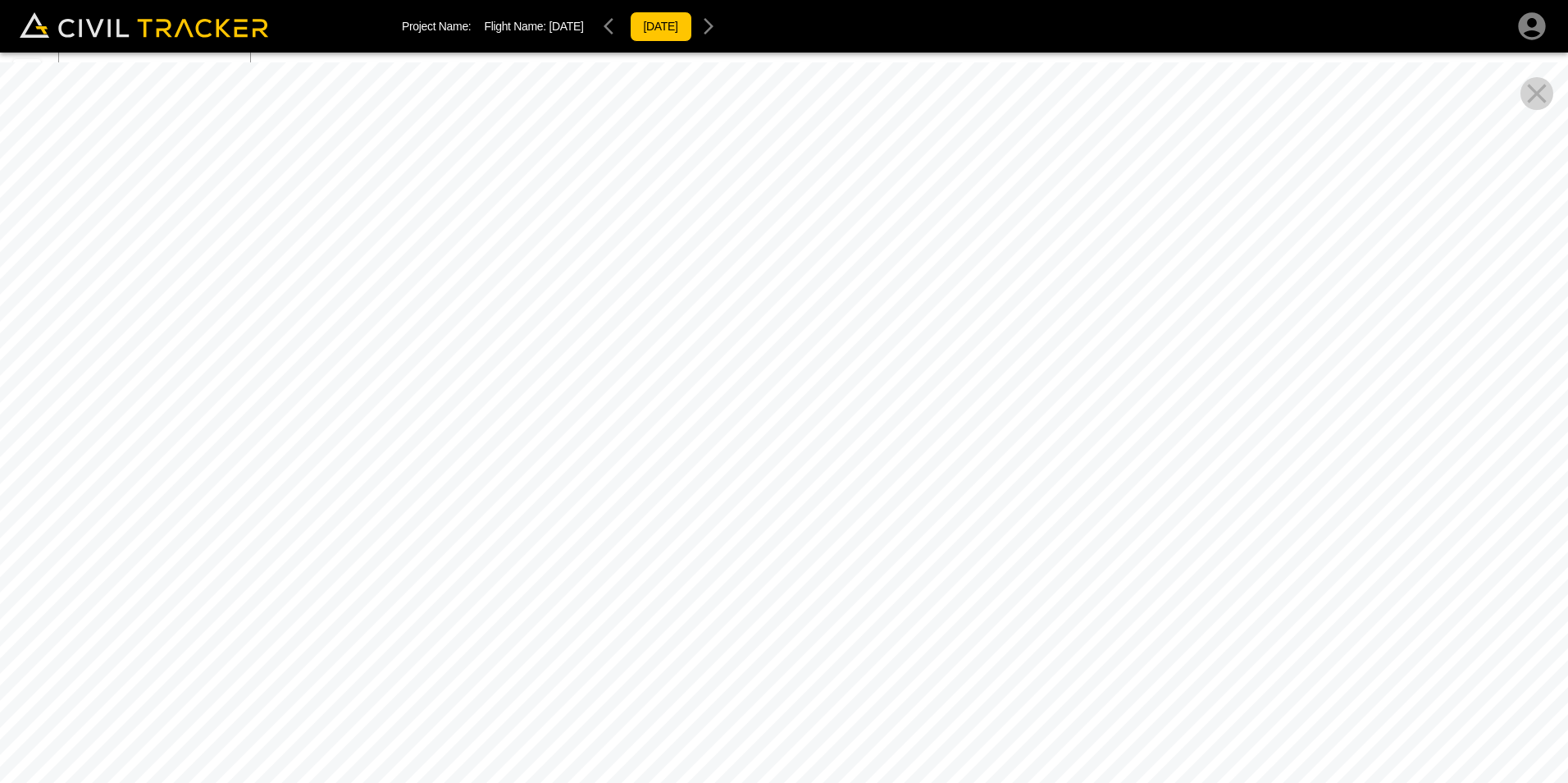
drag, startPoint x: 993, startPoint y: 437, endPoint x: 870, endPoint y: 316, distance: 172.5
click at [870, 316] on div at bounding box center [784, 453] width 1568 height 783
